Goal: Task Accomplishment & Management: Complete application form

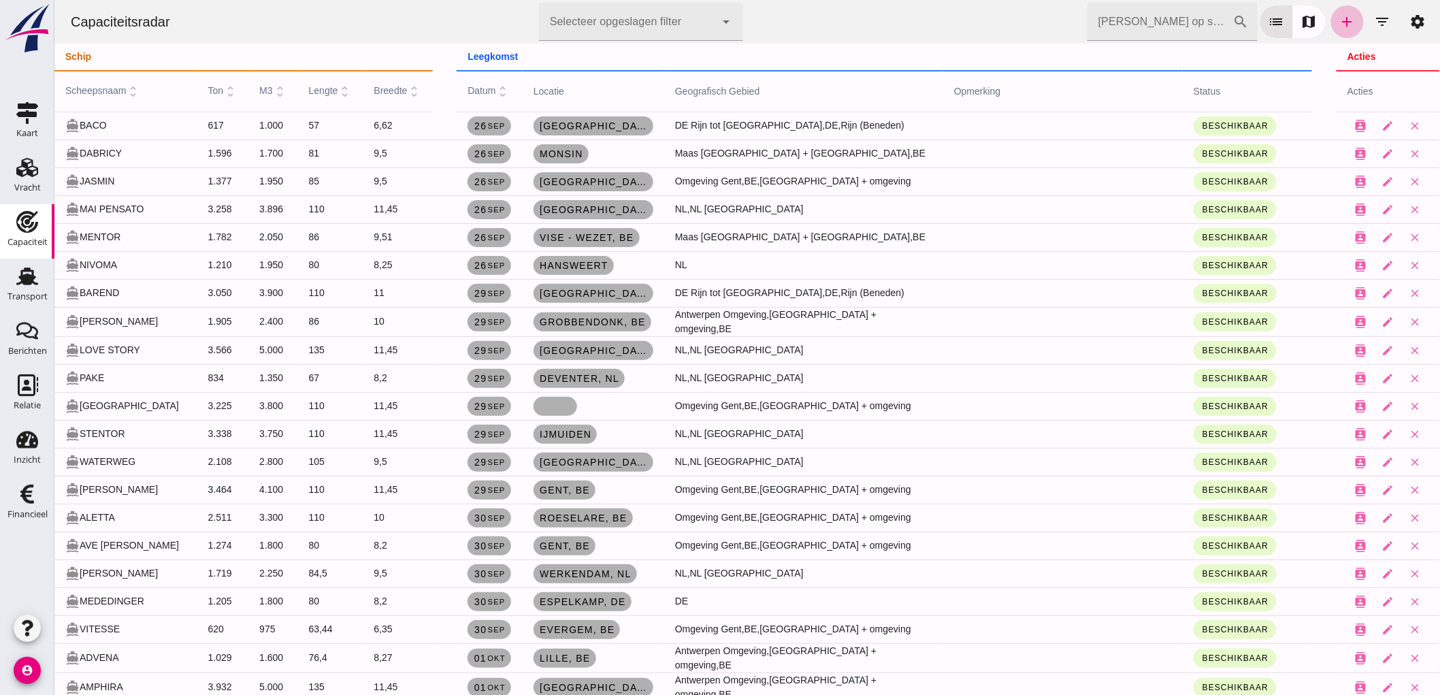
click at [1167, 31] on input "[PERSON_NAME] op scheepsnaam" at bounding box center [1160, 22] width 146 height 38
click at [1161, 16] on input "gr" at bounding box center [1160, 22] width 146 height 38
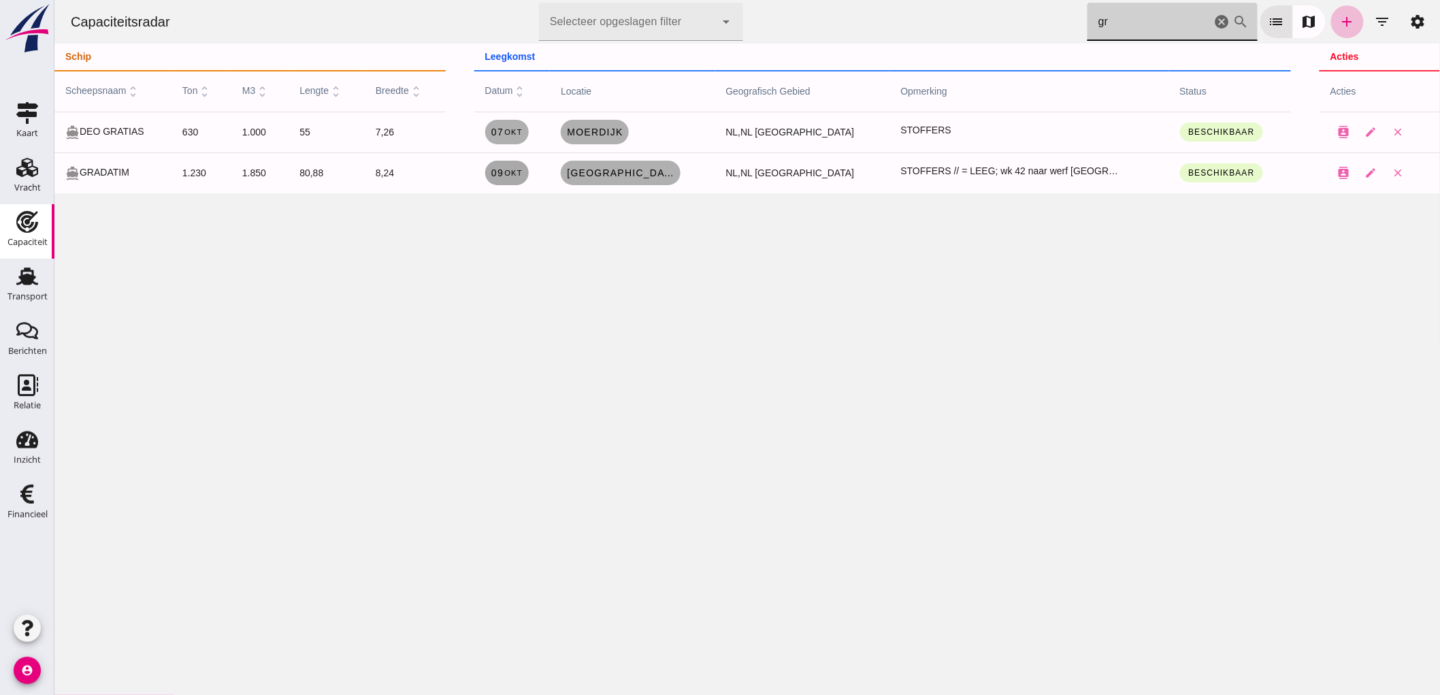
type input "gr"
click at [522, 174] on small "okt" at bounding box center [512, 173] width 19 height 8
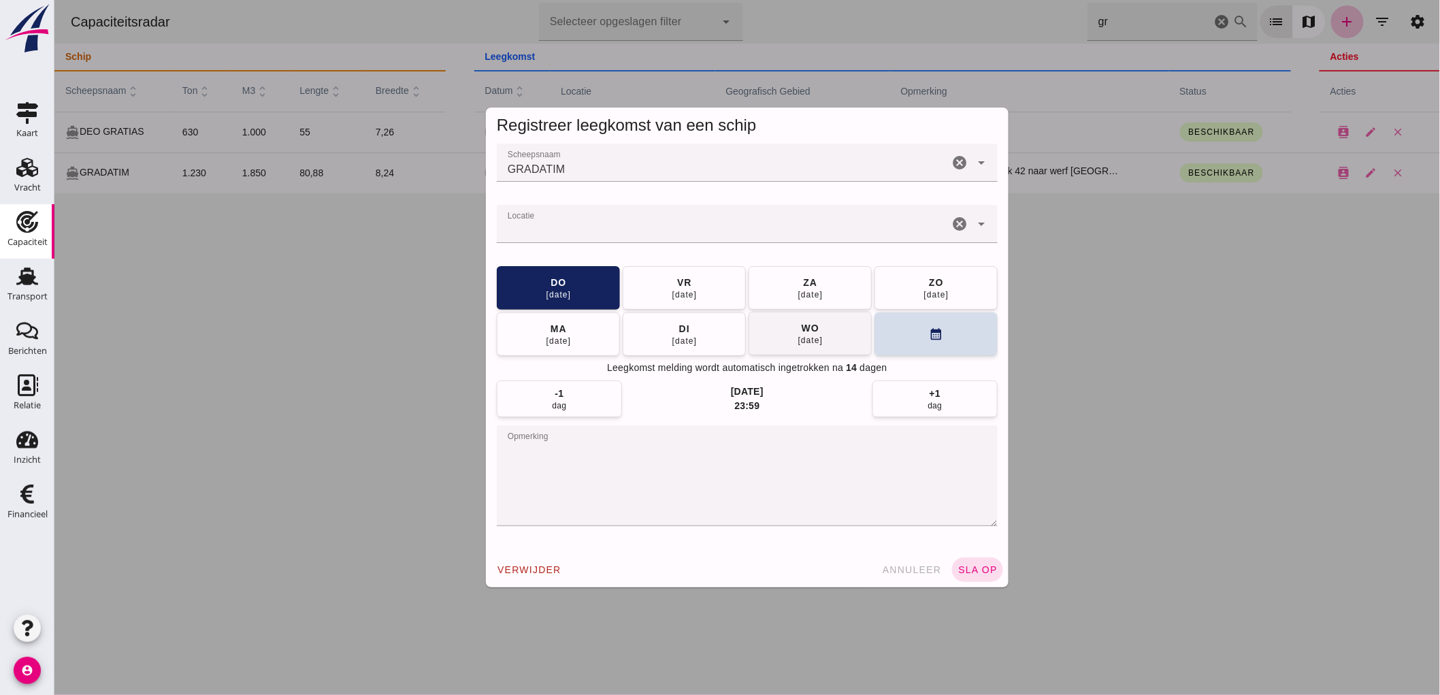
click at [832, 336] on button "wo 15 okt" at bounding box center [809, 334] width 123 height 44
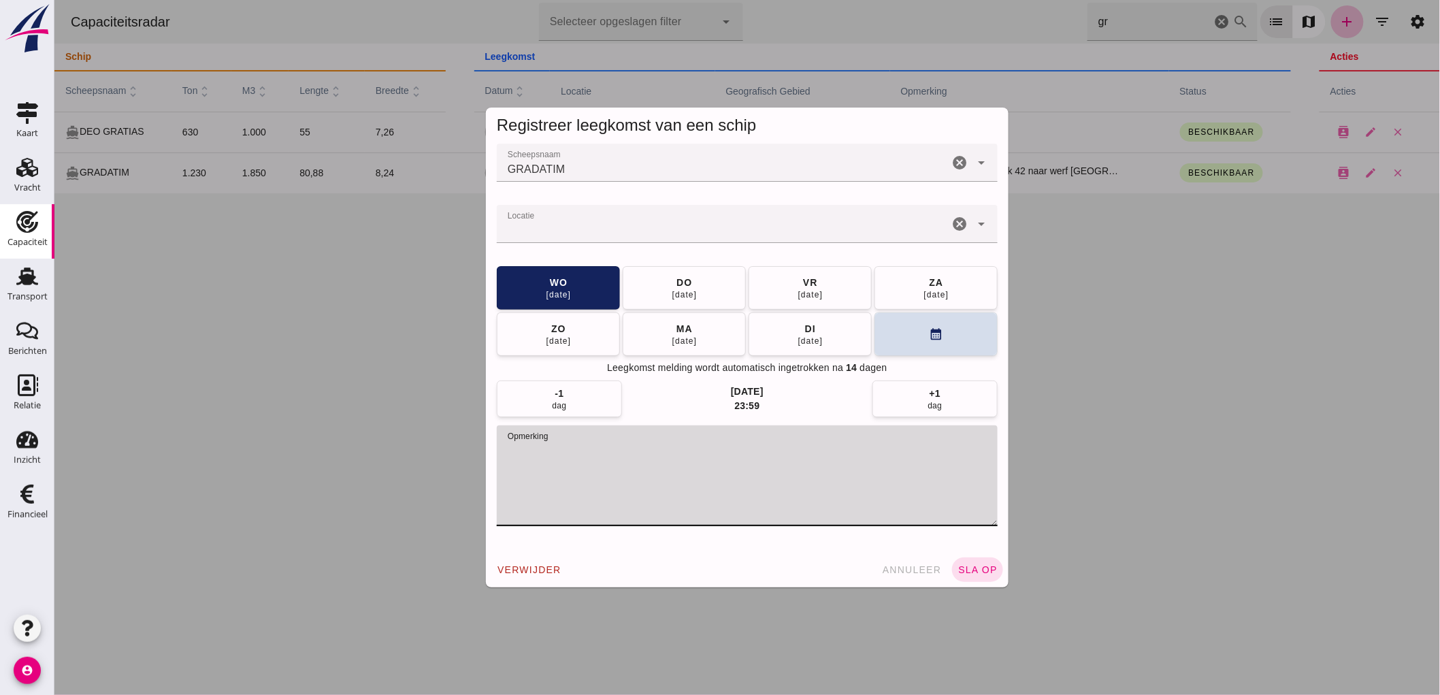
drag, startPoint x: 790, startPoint y: 459, endPoint x: 608, endPoint y: 451, distance: 182.6
click at [572, 468] on textarea "opmerking" at bounding box center [746, 475] width 501 height 101
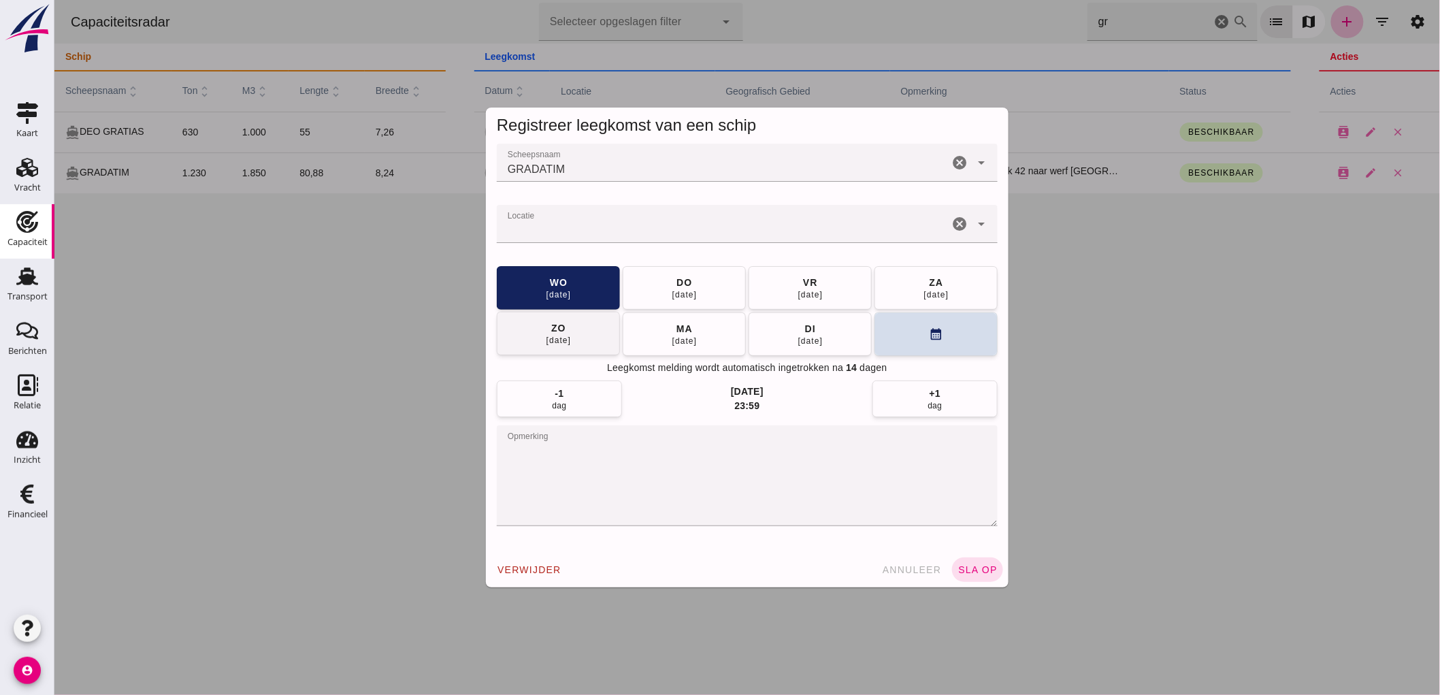
click at [804, 305] on button "[DATE]" at bounding box center [809, 288] width 123 height 44
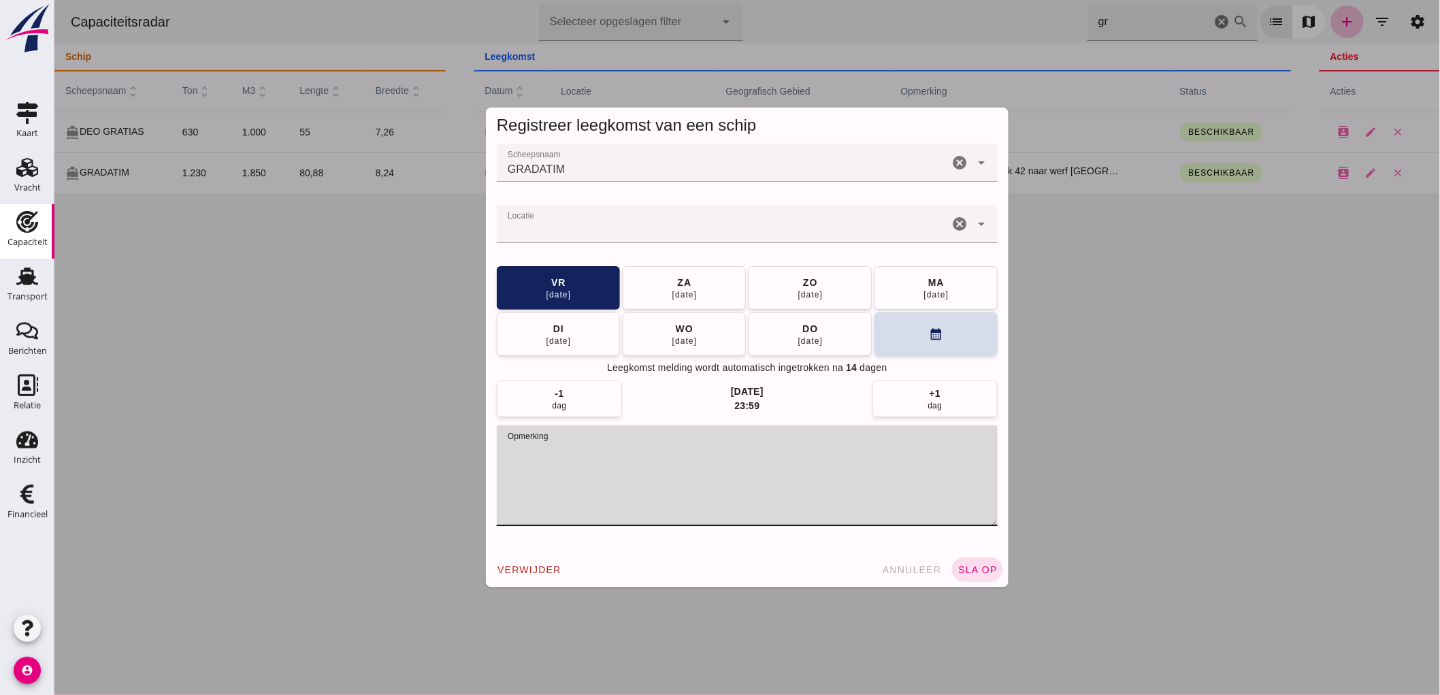
click at [811, 474] on textarea "opmerking" at bounding box center [746, 475] width 501 height 101
drag, startPoint x: 811, startPoint y: 461, endPoint x: 615, endPoint y: 453, distance: 196.2
click at [615, 453] on textarea "opmerking" at bounding box center [746, 475] width 501 height 101
type textarea "STOFFERS // = LEEG; reparatie, datum ongeveer"
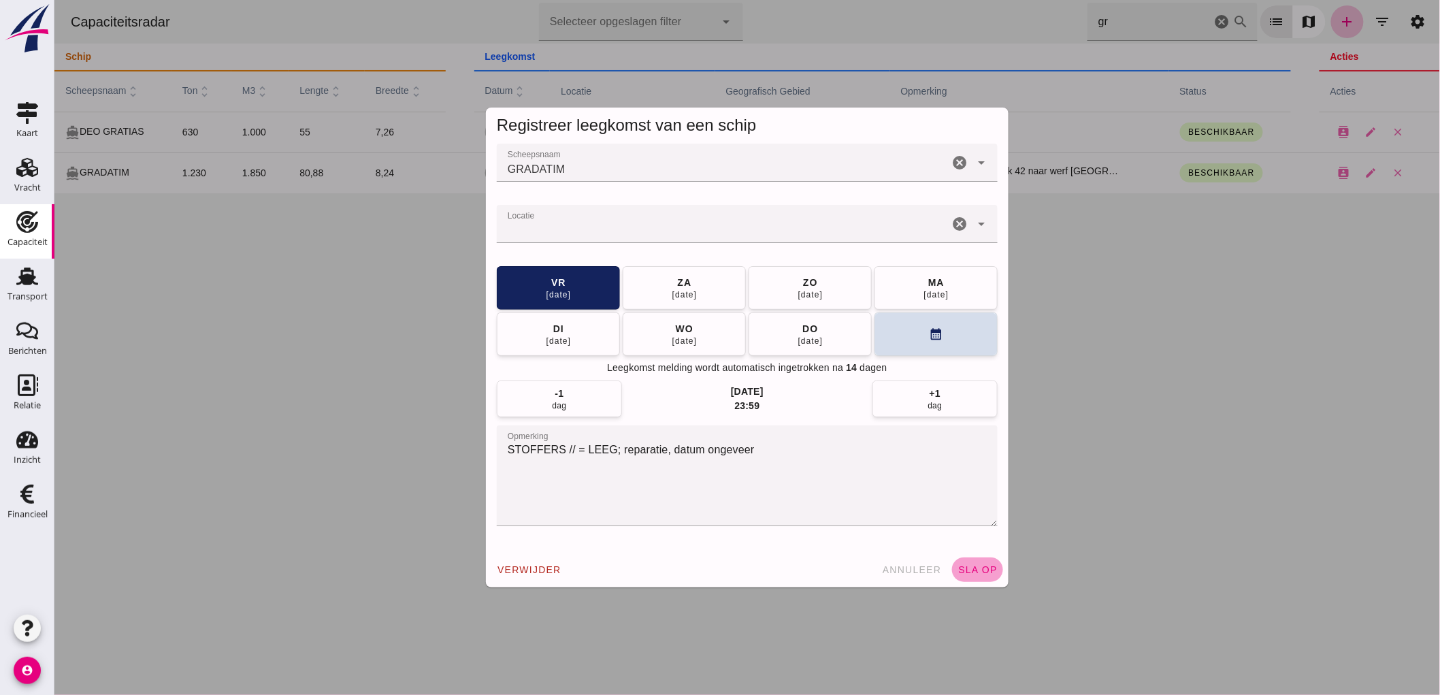
drag, startPoint x: 975, startPoint y: 576, endPoint x: 976, endPoint y: 560, distance: 15.7
click at [975, 575] on button "sla op" at bounding box center [977, 569] width 51 height 25
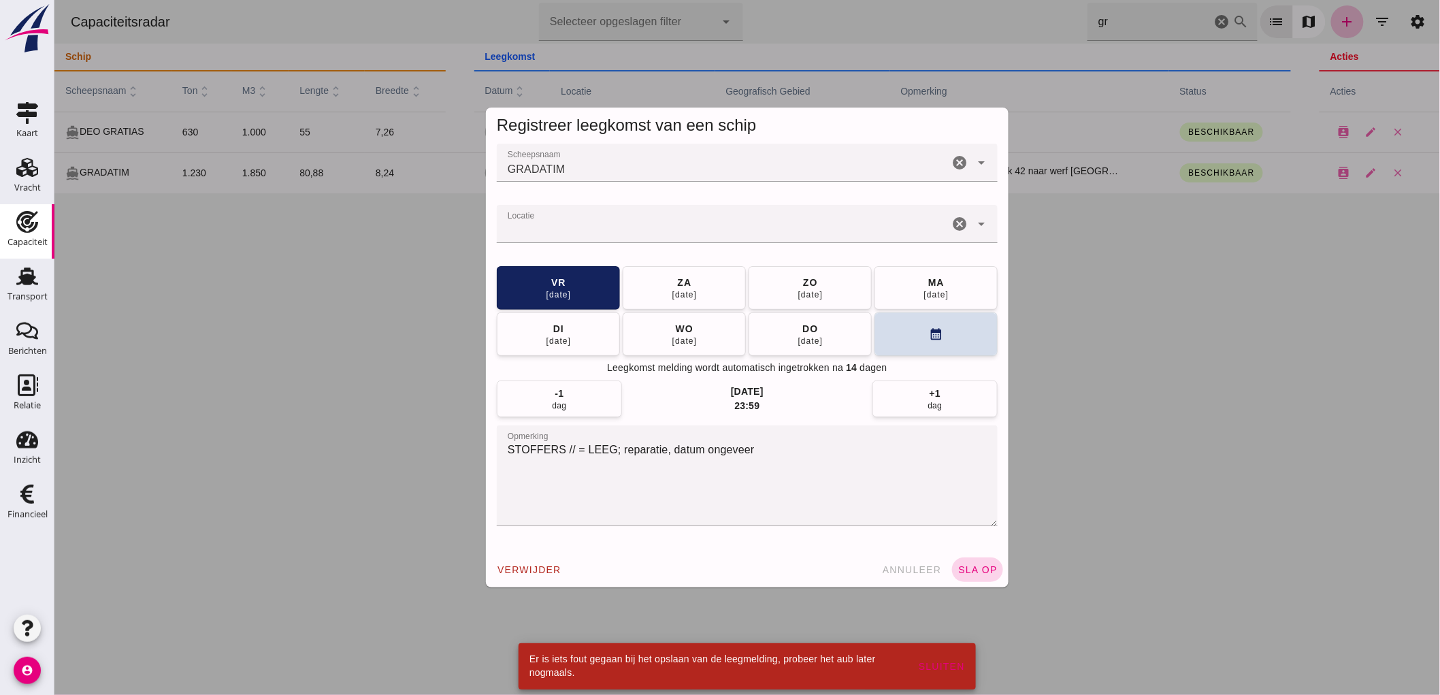
click at [983, 570] on span "sla op" at bounding box center [977, 569] width 40 height 11
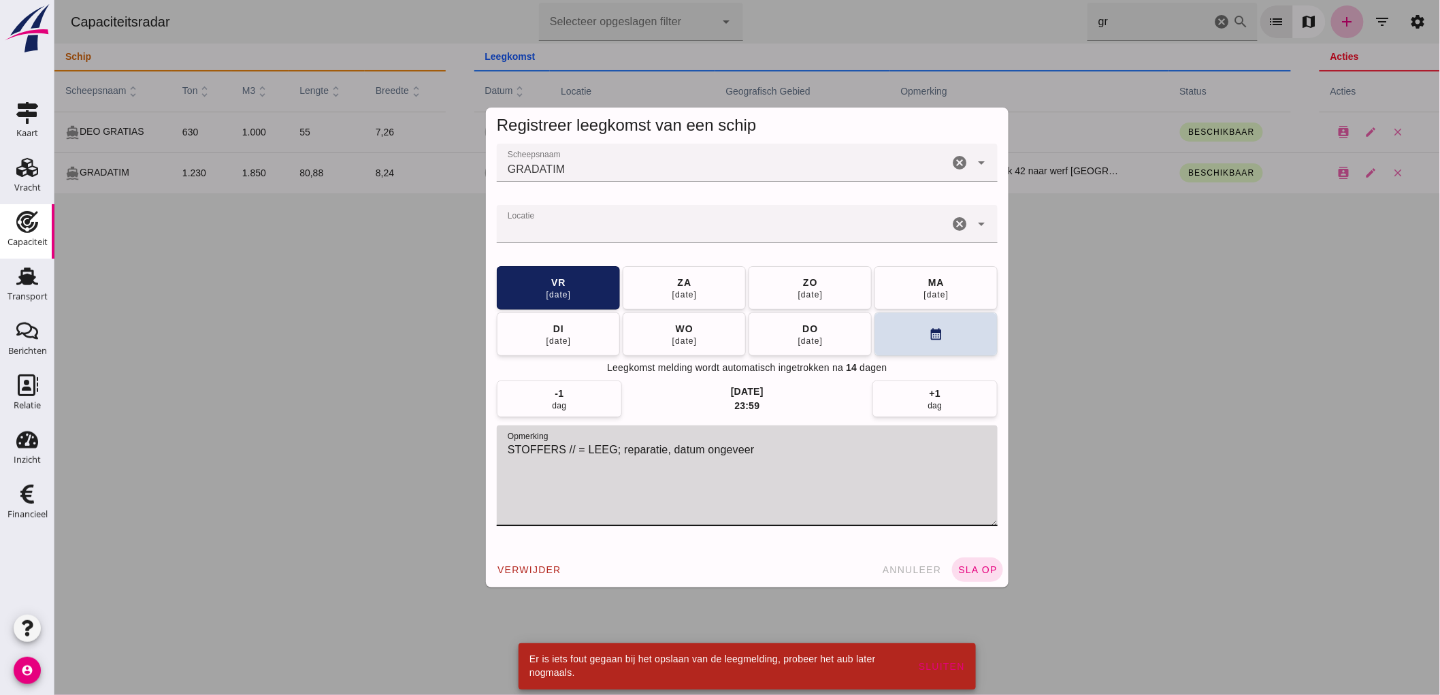
drag, startPoint x: 490, startPoint y: 391, endPoint x: 393, endPoint y: 369, distance: 99.7
click at [376, 378] on div "Registreer leegkomst van een schip Scheepsnaam Scheepsnaam GRADATIM cancel arro…" at bounding box center [747, 347] width 1386 height 695
click at [907, 583] on div "verwijder annuleer sla op" at bounding box center [746, 569] width 523 height 35
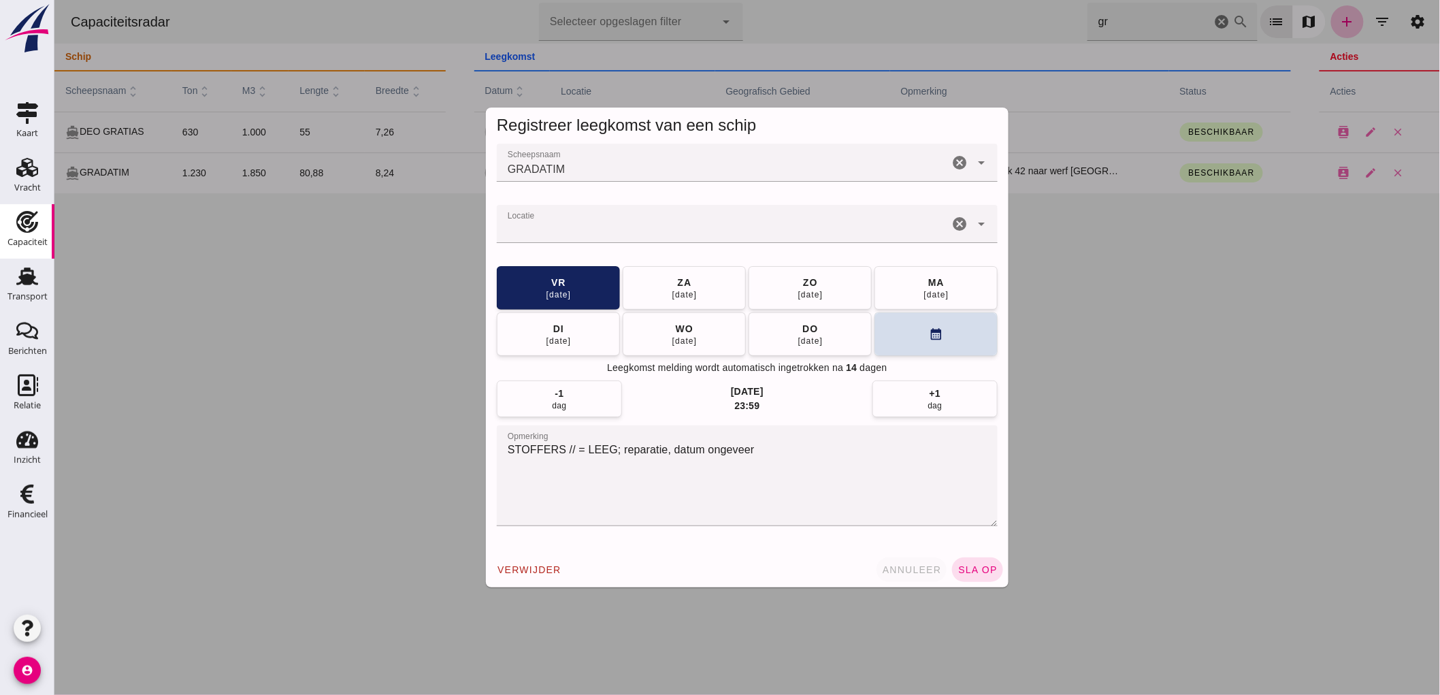
click at [907, 576] on button "annuleer" at bounding box center [911, 569] width 71 height 25
click at [907, 573] on div at bounding box center [747, 347] width 1386 height 695
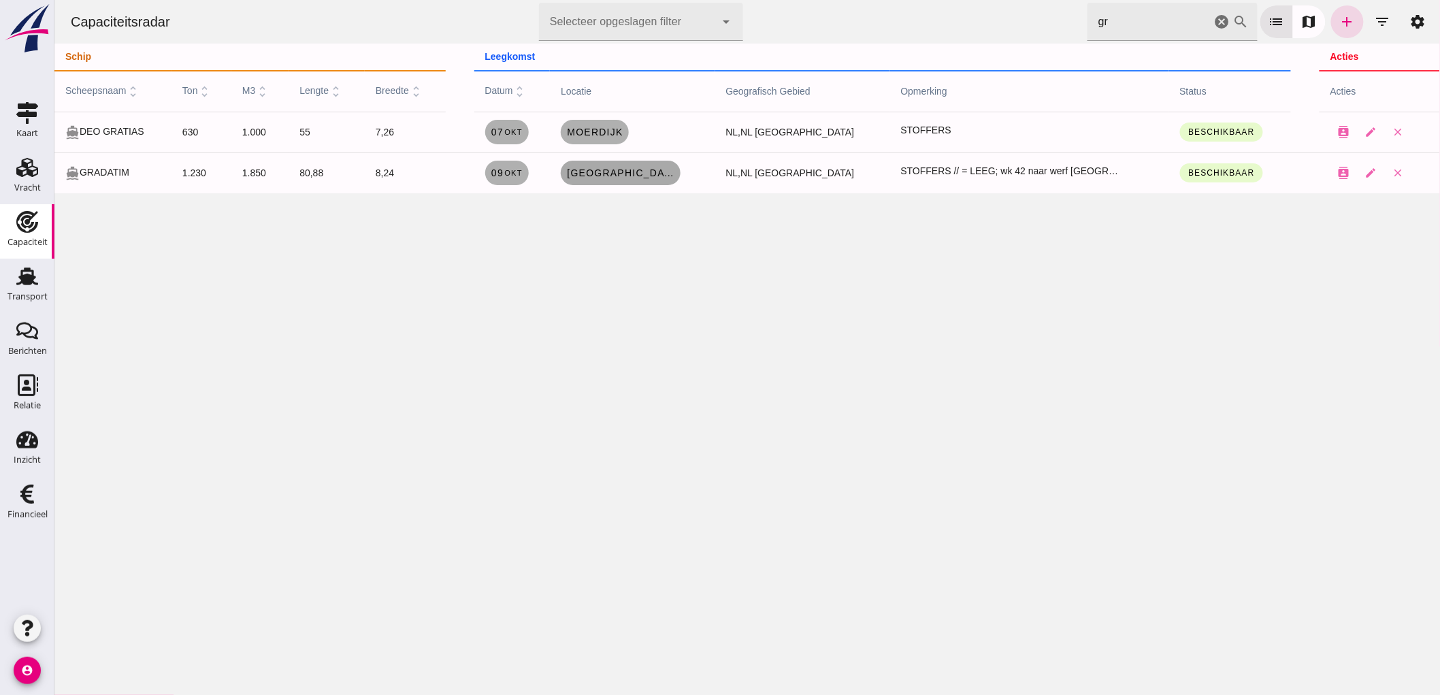
click at [627, 178] on span "[GEOGRAPHIC_DATA]" at bounding box center [620, 172] width 109 height 11
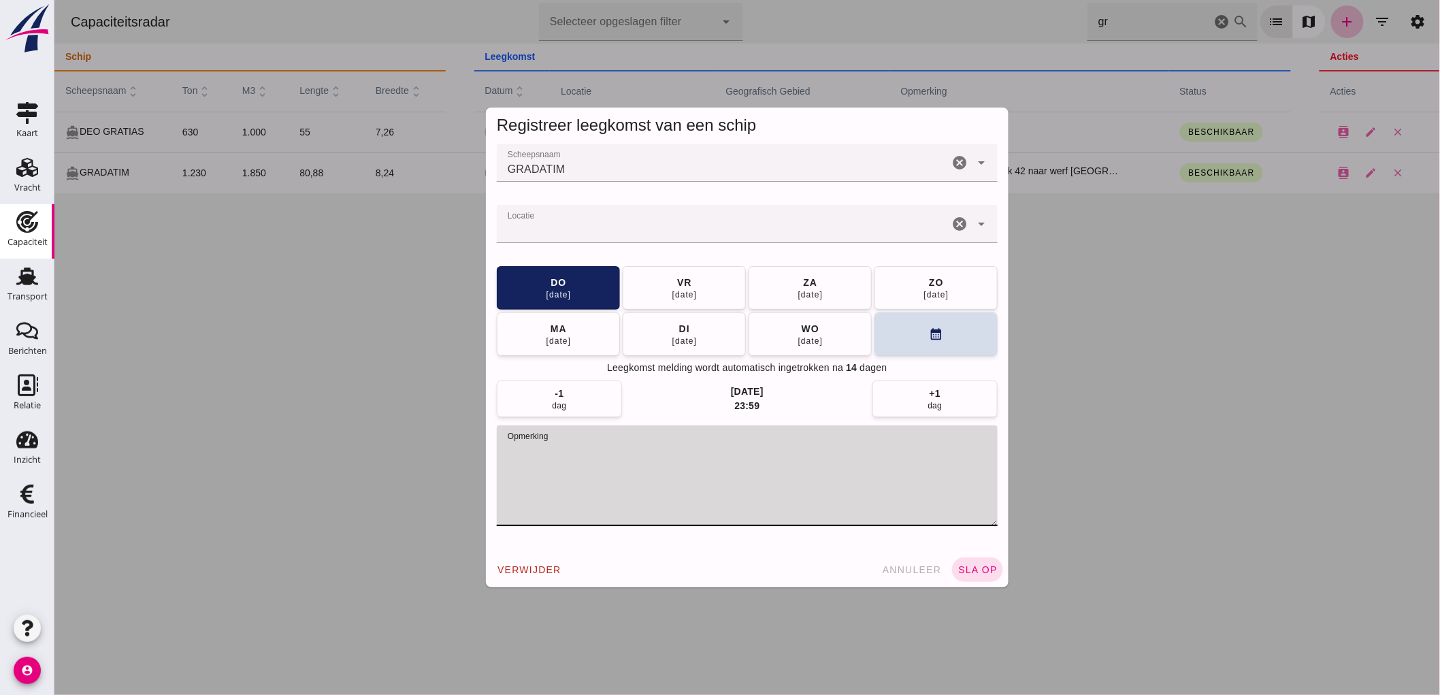
drag, startPoint x: 769, startPoint y: 447, endPoint x: 221, endPoint y: 340, distance: 558.8
click at [304, 386] on div "Registreer leegkomst van een schip Scheepsnaam Scheepsnaam GRADATIM cancel arro…" at bounding box center [747, 347] width 1386 height 695
paste textarea "STOFFERS // = LEEG; reparatie, datum ongeveer"
type textarea "STOFFERS // = LEEG; reparatie, datum ongeveer"
click at [798, 336] on div "[DATE]" at bounding box center [810, 340] width 26 height 11
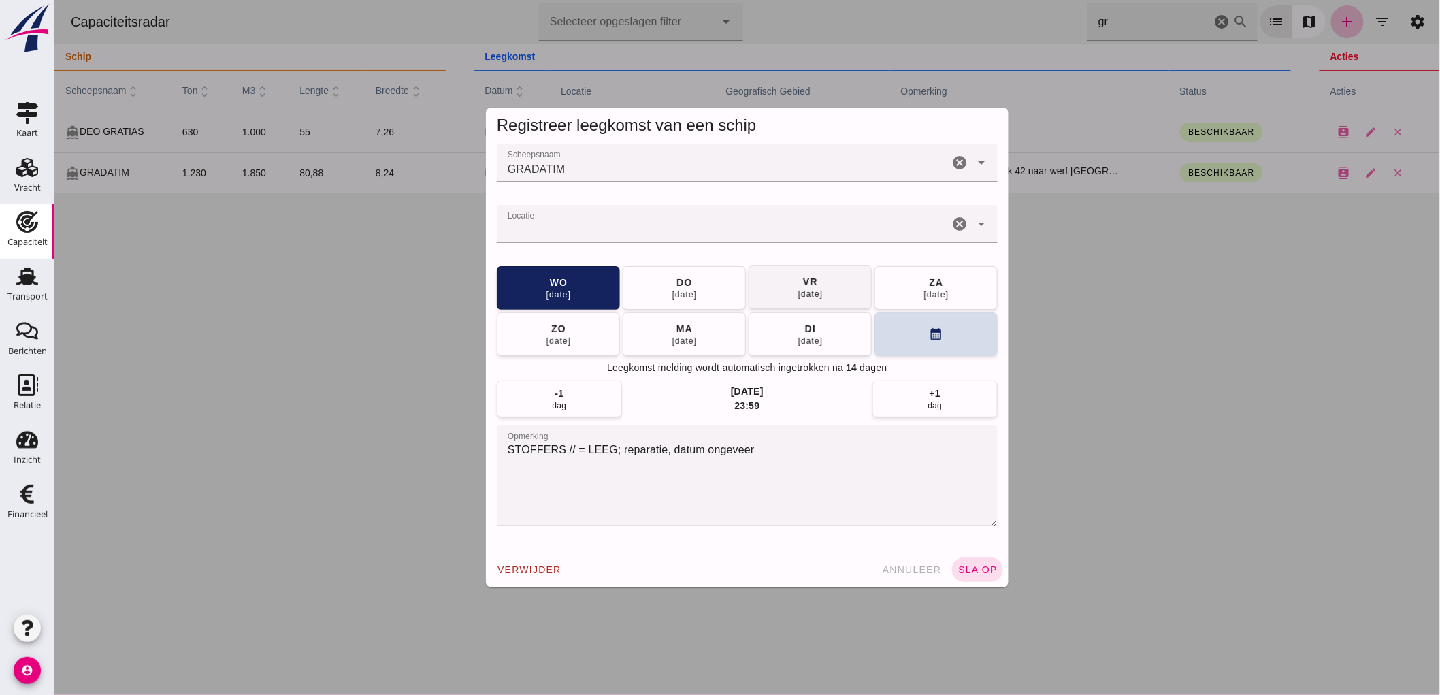
click at [808, 295] on div "[DATE]" at bounding box center [810, 294] width 26 height 11
click at [954, 583] on div "verwijder annuleer sla op" at bounding box center [746, 569] width 523 height 35
click at [967, 570] on span "sla op" at bounding box center [977, 569] width 40 height 11
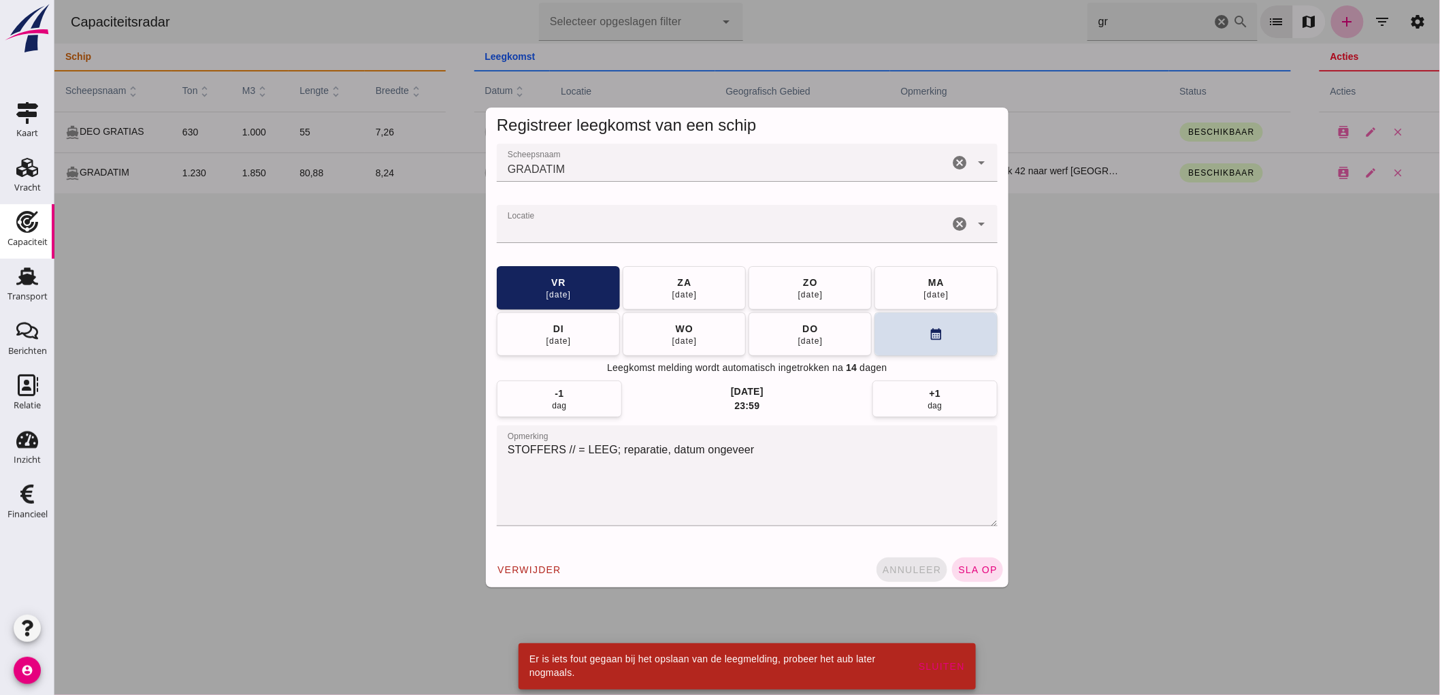
click at [882, 579] on button "annuleer" at bounding box center [911, 569] width 71 height 25
